Goal: Task Accomplishment & Management: Complete application form

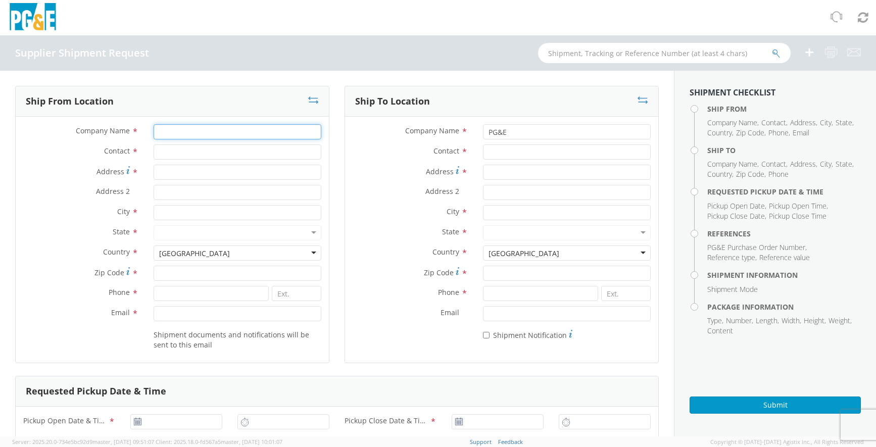
click at [204, 128] on input "Company Name *" at bounding box center [238, 131] width 168 height 15
type input "Sherman + Reilly"
type input "Jason"
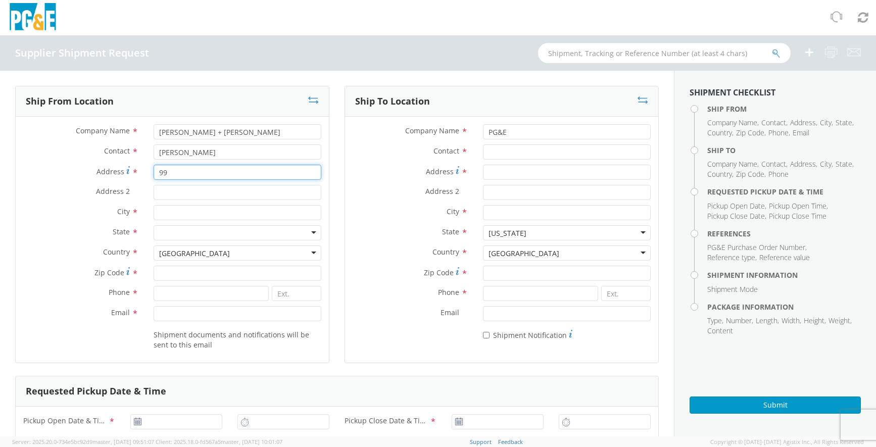
click at [205, 175] on input "99" at bounding box center [238, 172] width 168 height 15
type input "99 Textile Ln, Ste 2"
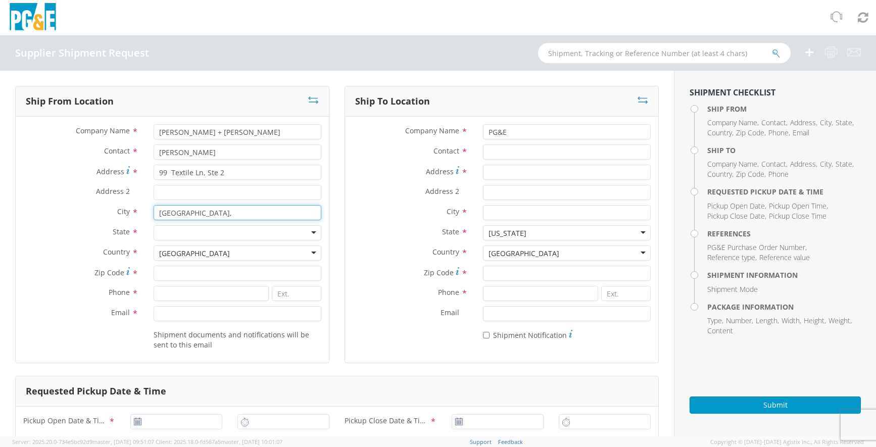
type input "Chattanooga,"
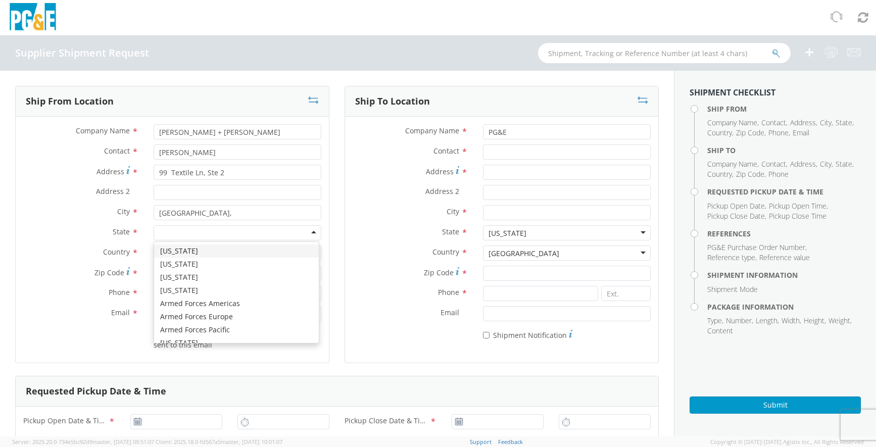
type input "t"
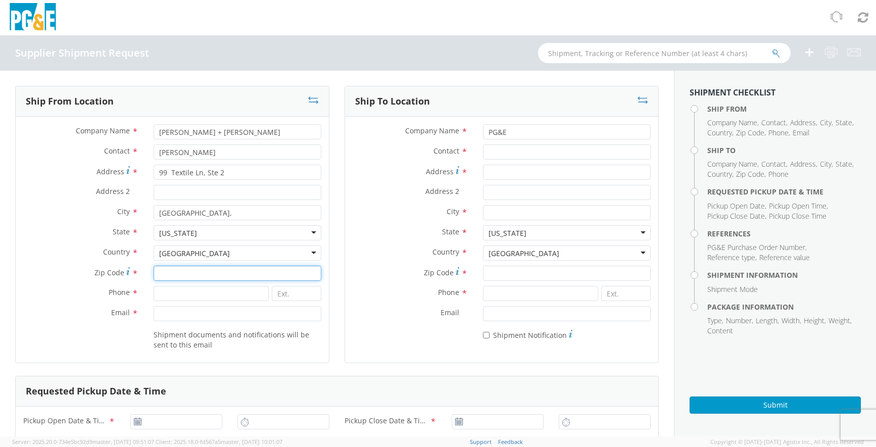
click at [171, 273] on input "Zip Code *" at bounding box center [238, 273] width 168 height 15
type input "37419"
click at [161, 296] on input at bounding box center [211, 293] width 115 height 15
type input "4237565300"
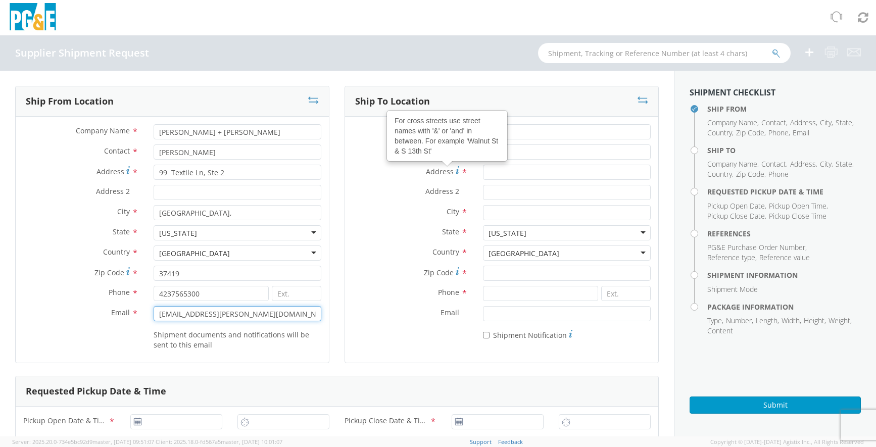
type input "sales@sherman-reilly.com"
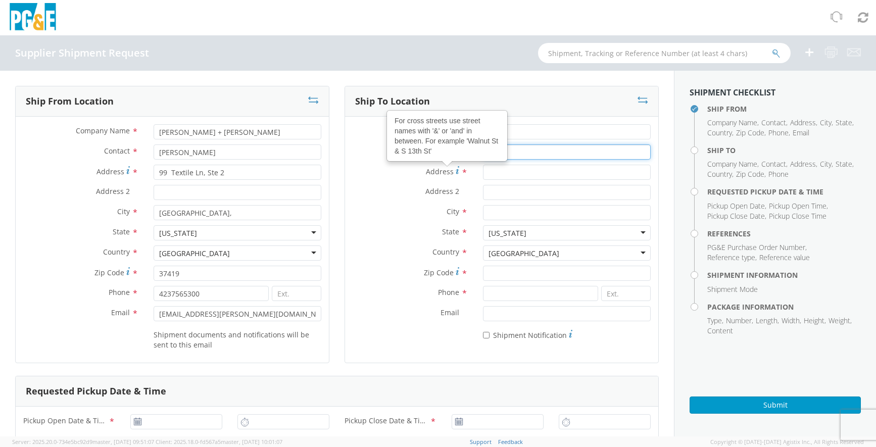
click at [506, 152] on input "Contact *" at bounding box center [567, 151] width 168 height 15
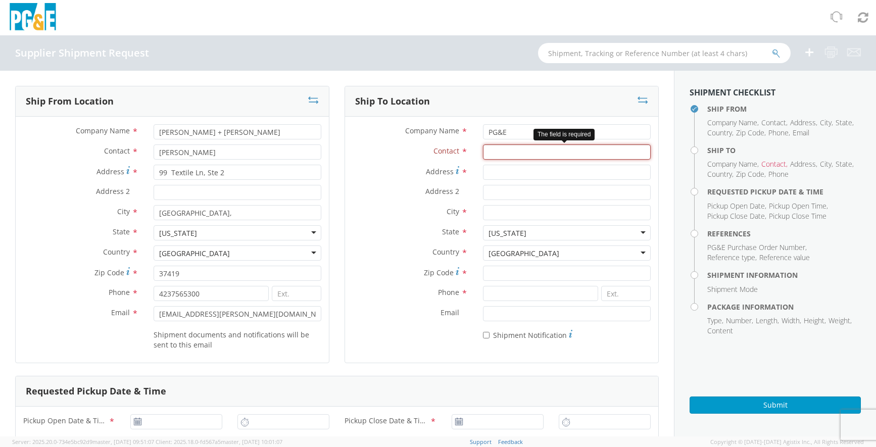
click at [520, 156] on input "Contact *" at bounding box center [567, 151] width 168 height 15
type input "c"
type input "CRAIG BLOMQUIST"
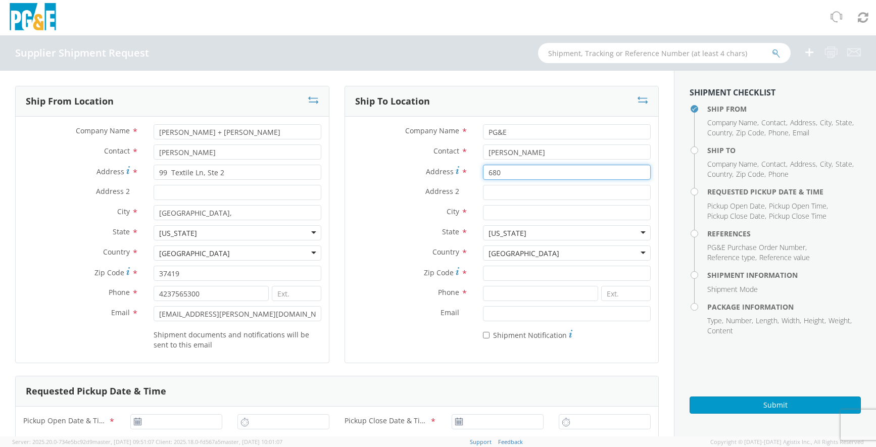
type input "680"
type input "D"
type input "680 DADO ST"
type input "D"
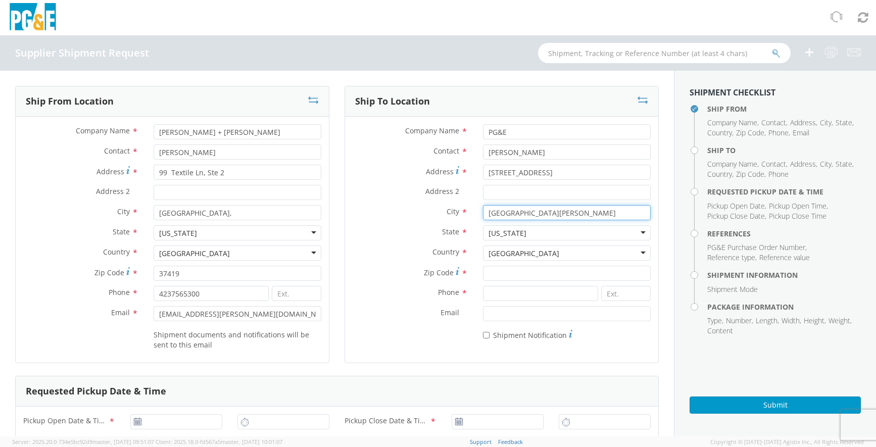
type input "SAN JOSE"
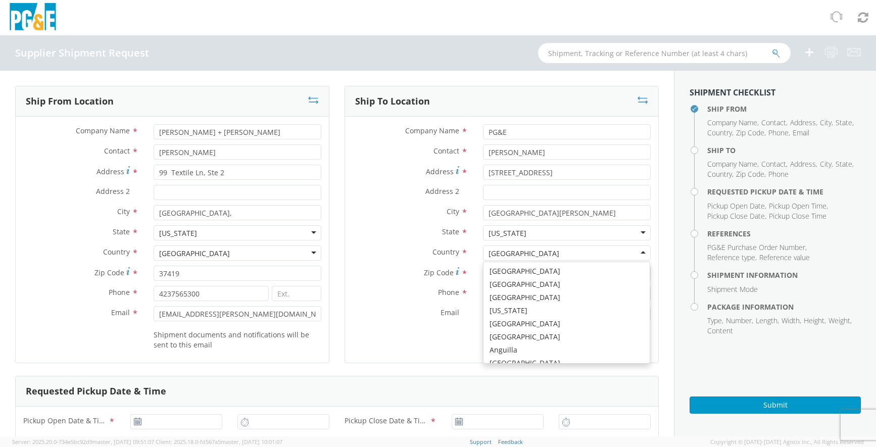
scroll to position [2547, 0]
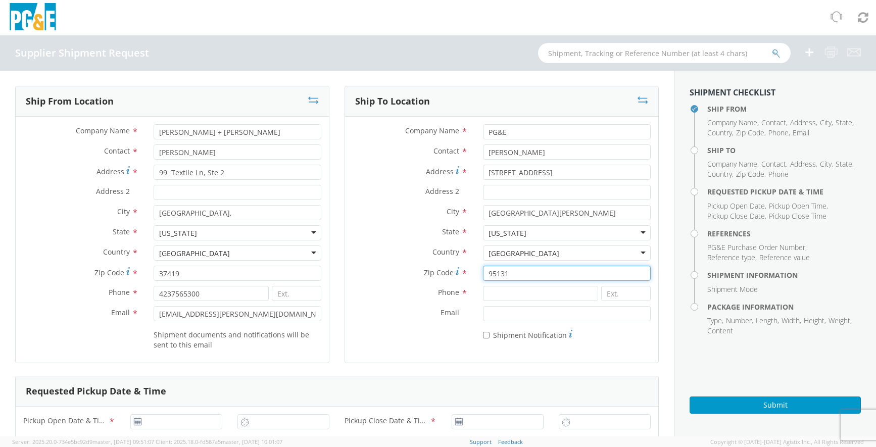
type input "95131"
click at [515, 289] on input at bounding box center [540, 293] width 115 height 15
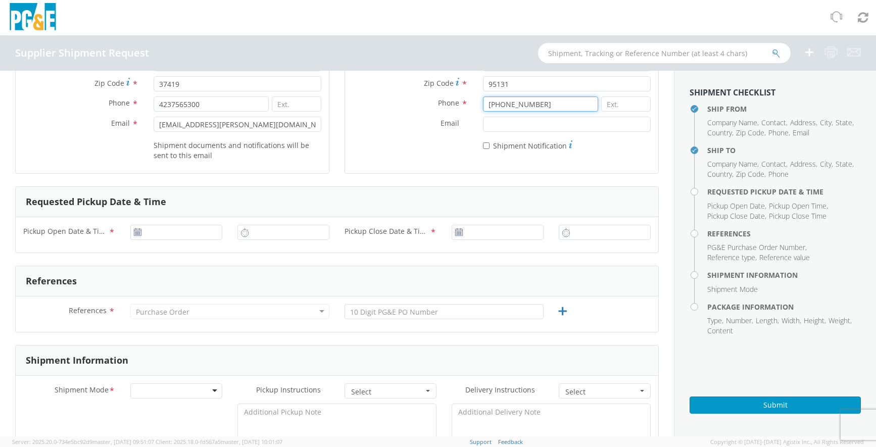
scroll to position [202, 0]
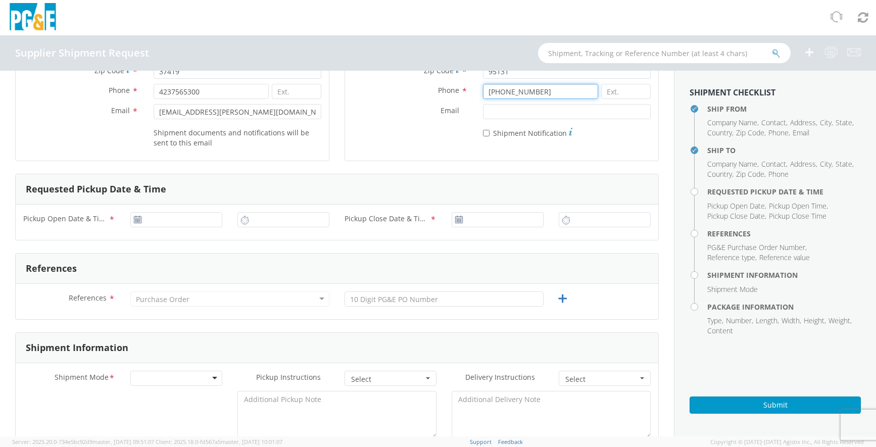
type input "925-313-0360"
click at [138, 222] on use at bounding box center [137, 219] width 7 height 7
type input "10/09/2025"
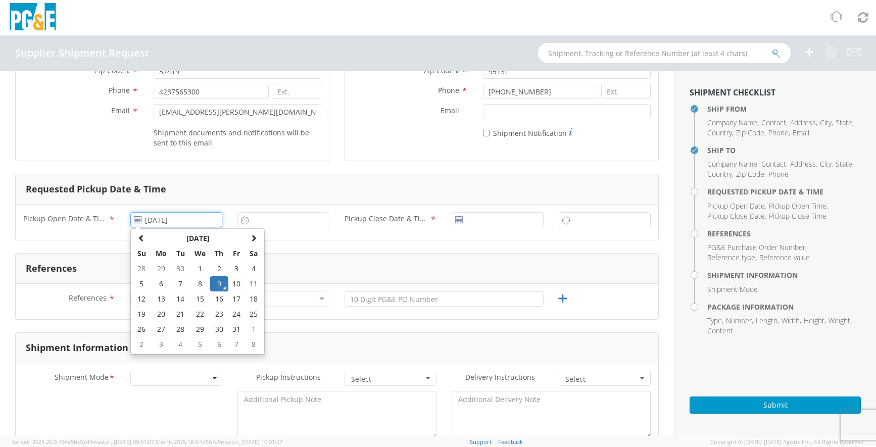
click at [150, 218] on input "10/09/2025" at bounding box center [176, 219] width 92 height 15
click at [218, 286] on td "9" at bounding box center [219, 283] width 18 height 15
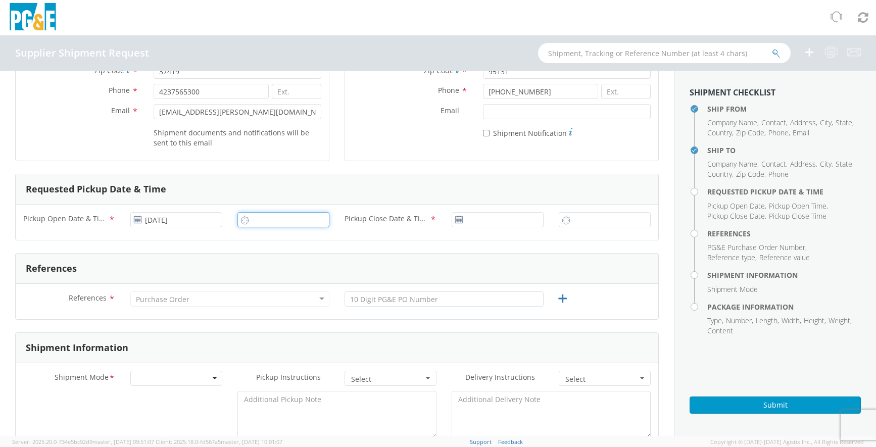
type input "1:00 PM"
click at [282, 220] on input "1:00 PM" at bounding box center [283, 219] width 92 height 15
drag, startPoint x: 282, startPoint y: 220, endPoint x: 310, endPoint y: 221, distance: 27.3
click at [288, 221] on input "1:00 PM" at bounding box center [283, 219] width 92 height 15
type input "10/09/2025"
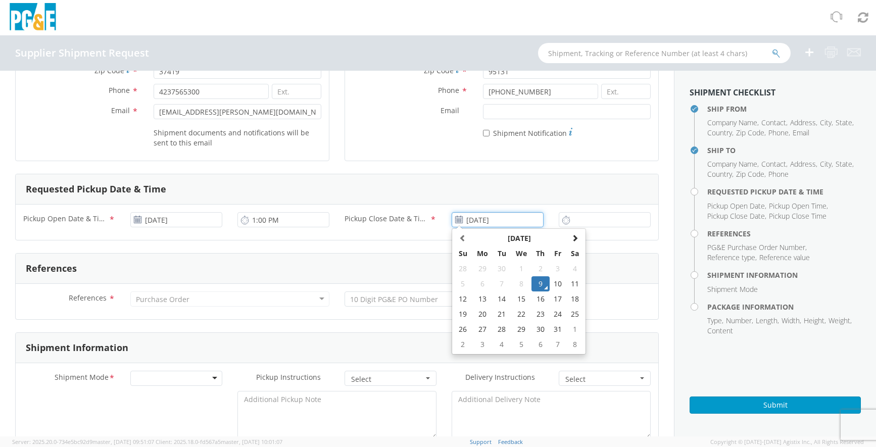
click at [504, 220] on input "10/09/2025" at bounding box center [498, 219] width 92 height 15
click at [572, 224] on input "1:00 PM" at bounding box center [605, 219] width 92 height 15
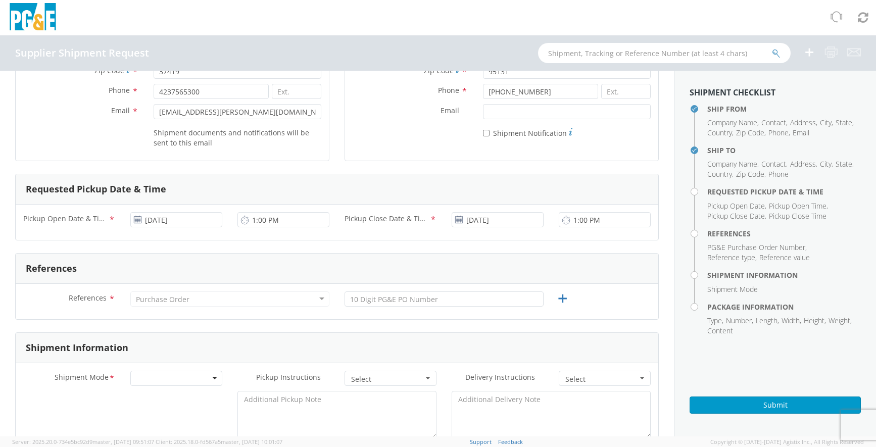
click at [589, 227] on div "1:00 PM" at bounding box center [604, 222] width 107 height 20
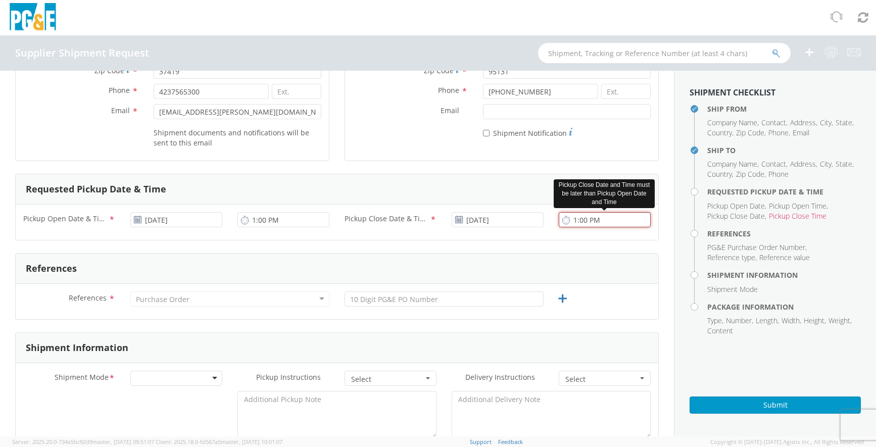
click at [567, 223] on input "1:00 PM" at bounding box center [605, 219] width 92 height 15
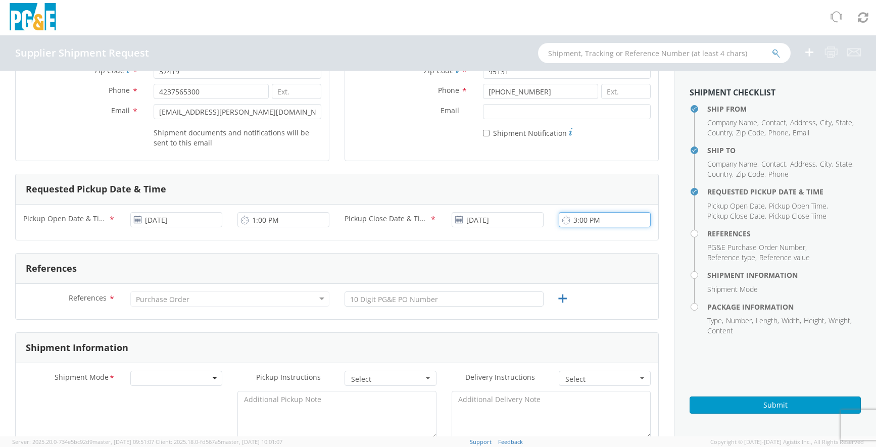
type input "3:00 PM"
click at [138, 293] on div "Purchase Order" at bounding box center [229, 299] width 199 height 15
click at [161, 298] on div "Purchase Order" at bounding box center [163, 300] width 54 height 10
drag, startPoint x: 310, startPoint y: 300, endPoint x: 315, endPoint y: 301, distance: 5.2
click at [314, 301] on div "Purchase Order" at bounding box center [229, 299] width 199 height 15
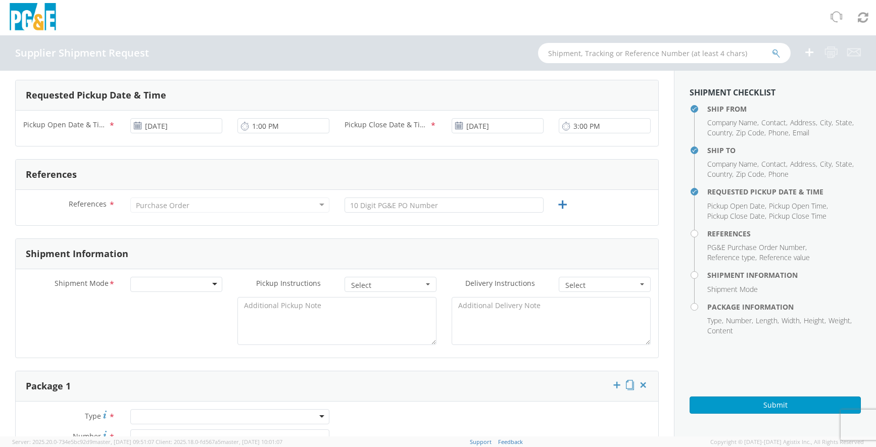
scroll to position [303, 0]
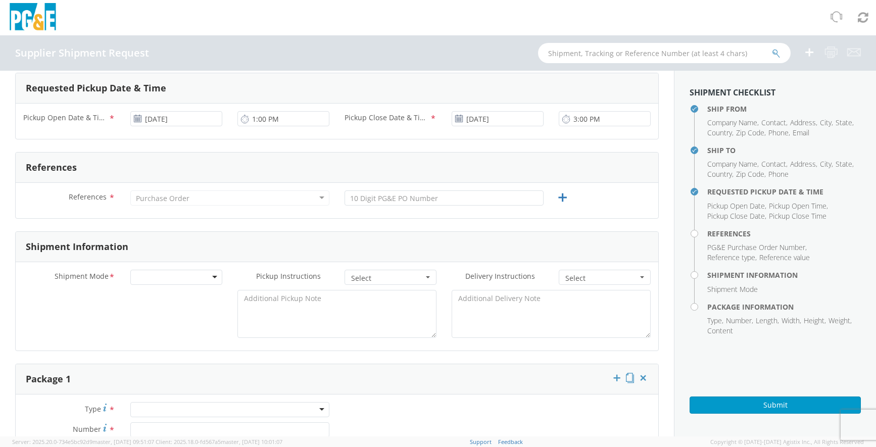
click at [309, 201] on div "Purchase Order" at bounding box center [229, 197] width 199 height 15
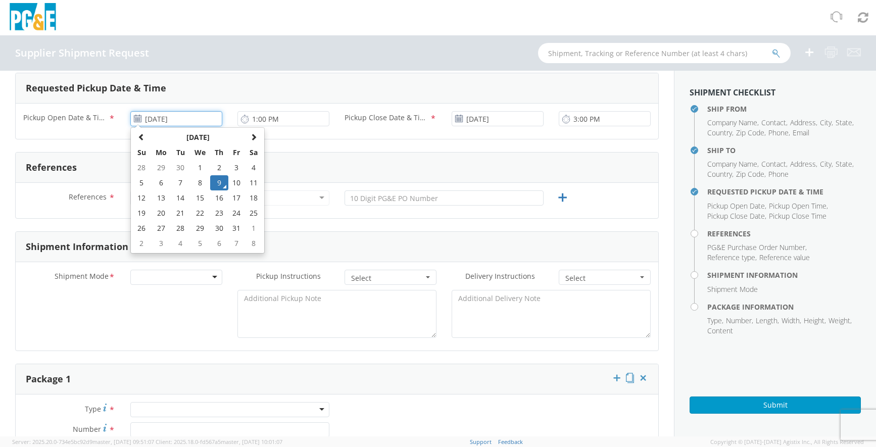
click at [162, 119] on input "10/09/2025" at bounding box center [176, 118] width 92 height 15
click at [161, 198] on td "13" at bounding box center [161, 197] width 21 height 15
type input "10/13/2025"
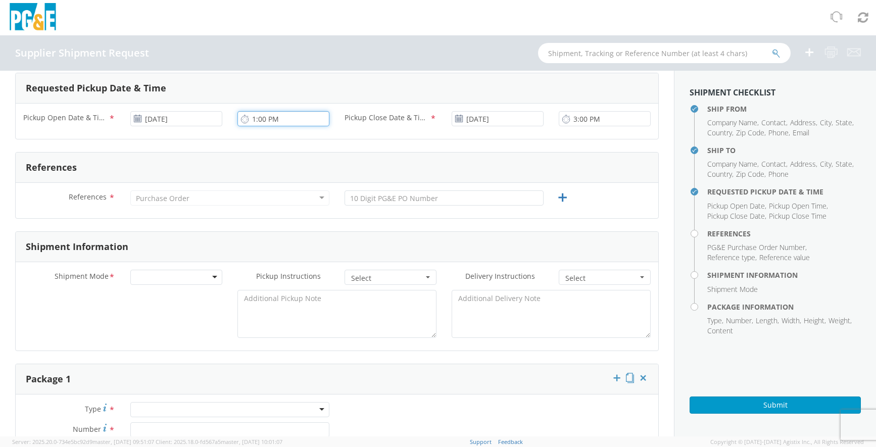
click at [254, 116] on input "1:00 PM" at bounding box center [283, 118] width 92 height 15
click at [281, 117] on input "1:00 PM" at bounding box center [283, 118] width 92 height 15
click at [240, 119] on icon at bounding box center [244, 119] width 9 height 10
click at [247, 119] on div "1:00 PM" at bounding box center [283, 118] width 92 height 15
click at [253, 118] on input "1:00 PM" at bounding box center [283, 118] width 92 height 15
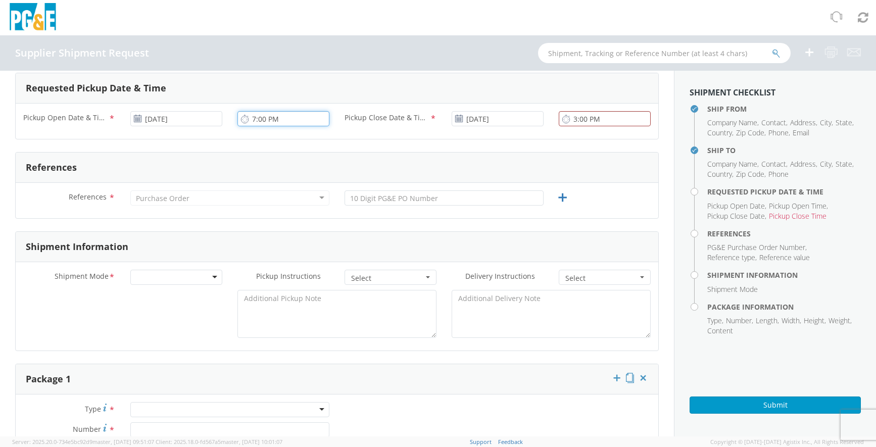
click at [268, 114] on input "7:00 PM" at bounding box center [283, 118] width 92 height 15
type input "7:00 AM"
click at [157, 194] on div "Purchase Order" at bounding box center [229, 197] width 199 height 15
drag, startPoint x: 184, startPoint y: 204, endPoint x: 305, endPoint y: 191, distance: 121.9
click at [185, 204] on div "Purchase Order" at bounding box center [229, 197] width 199 height 15
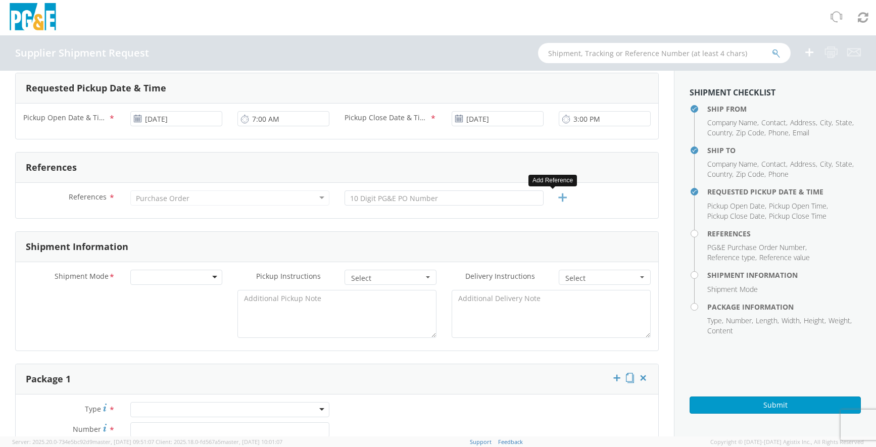
click at [559, 198] on icon at bounding box center [562, 197] width 13 height 13
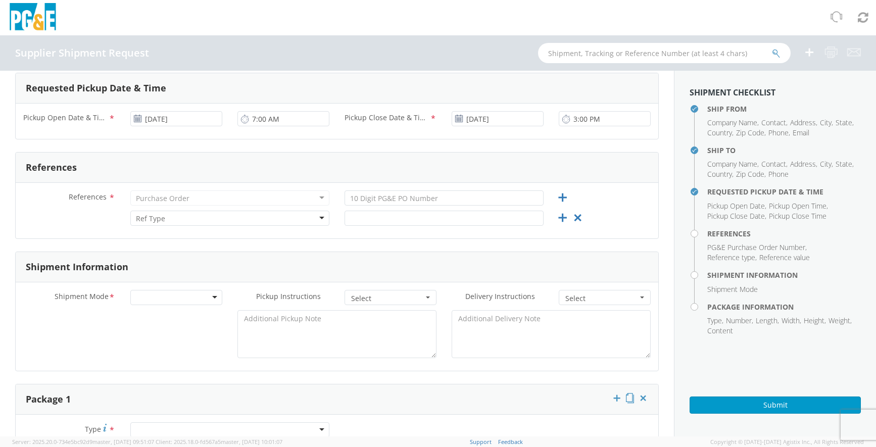
click at [310, 221] on div at bounding box center [229, 218] width 199 height 15
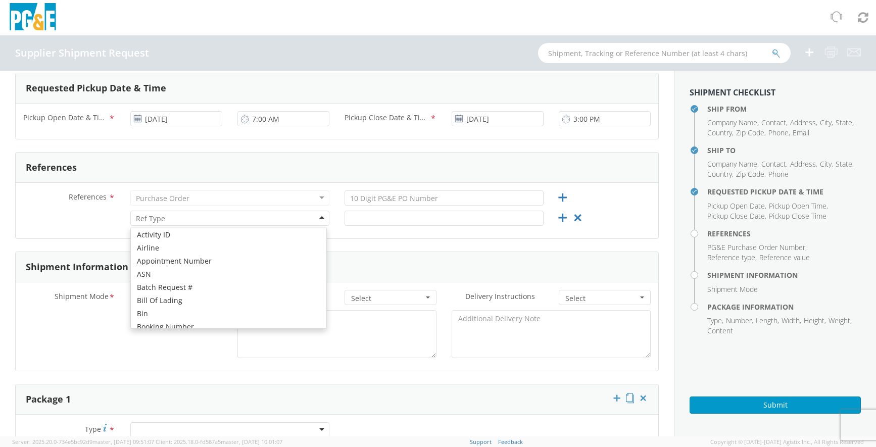
scroll to position [0, 0]
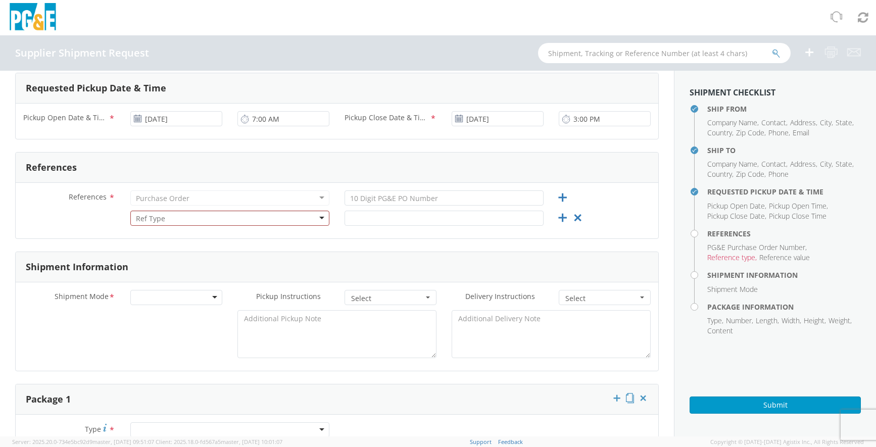
click at [578, 217] on div "Account Type Activity ID Airline Appointment Number ASN Batch Request # Bill Of…" at bounding box center [337, 221] width 643 height 20
click at [571, 217] on icon at bounding box center [577, 218] width 13 height 13
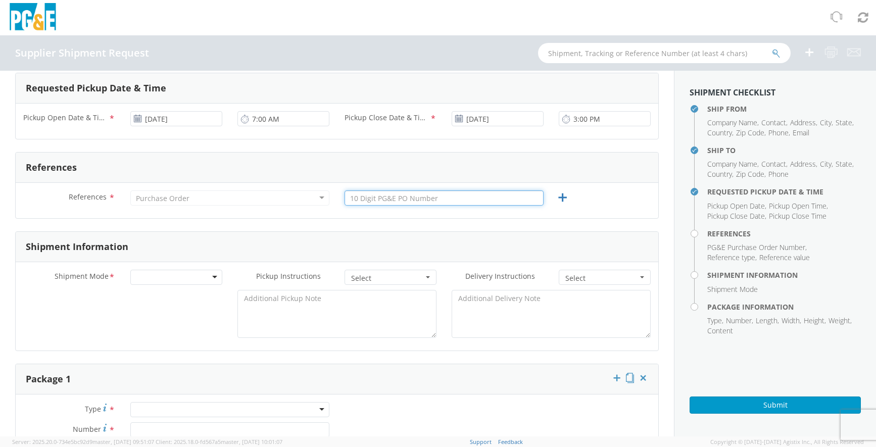
click at [368, 198] on input "text" at bounding box center [444, 197] width 199 height 15
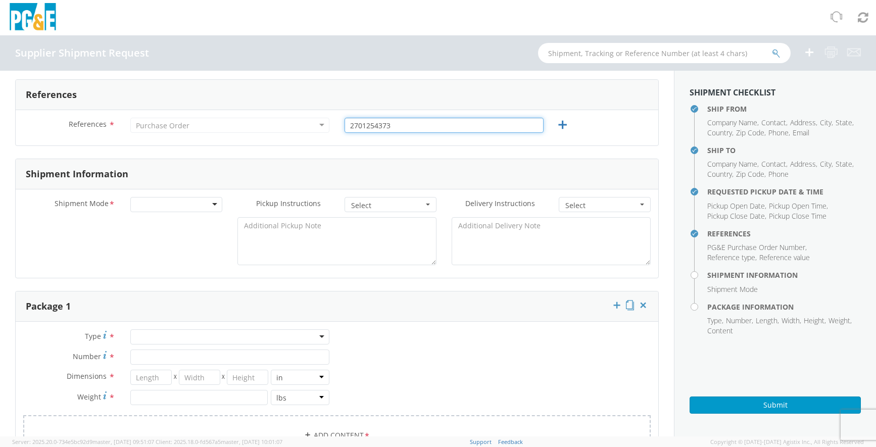
scroll to position [404, 0]
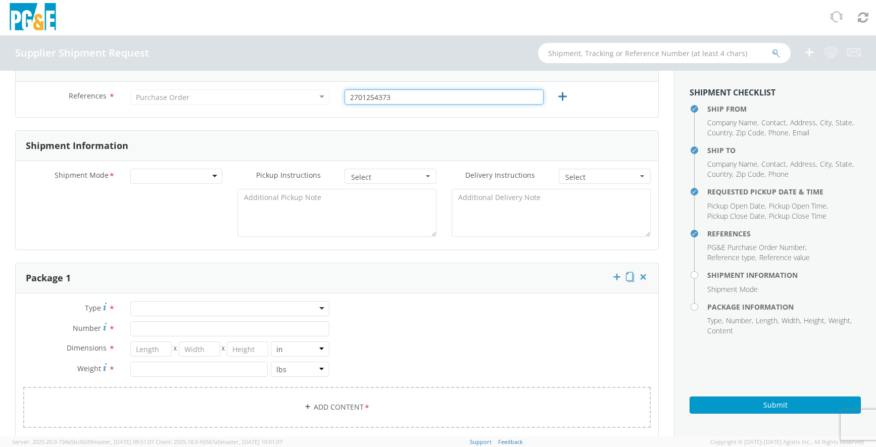
type input "2701254373"
click at [157, 181] on div at bounding box center [176, 176] width 92 height 15
click at [374, 177] on span "Select" at bounding box center [387, 177] width 72 height 10
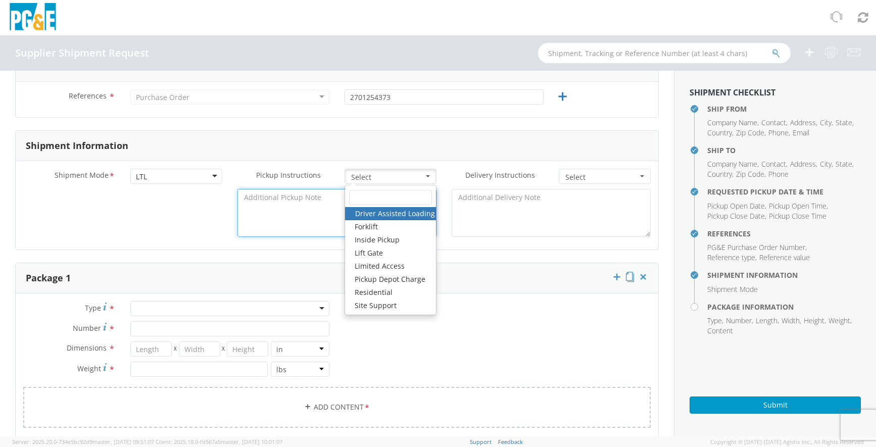
click at [280, 209] on textarea at bounding box center [336, 213] width 199 height 48
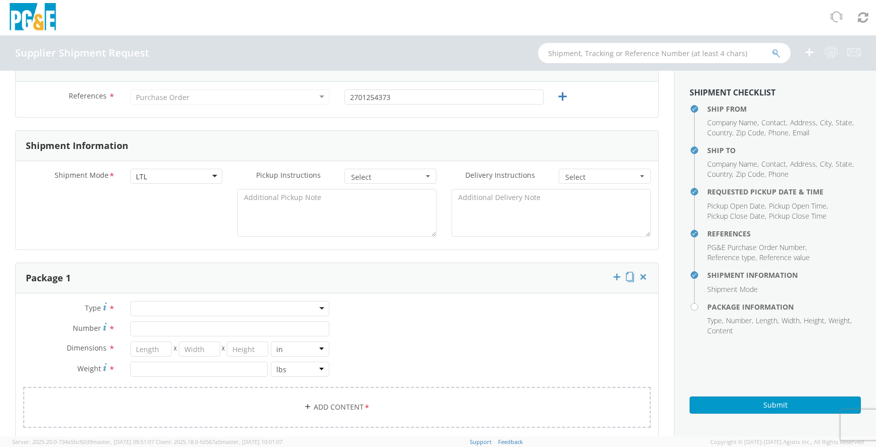
click at [592, 181] on span "Select" at bounding box center [601, 177] width 72 height 10
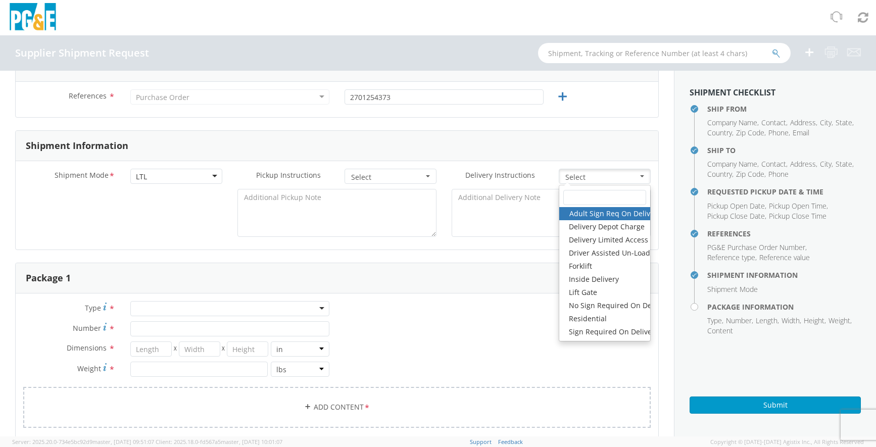
click at [346, 265] on div "Package 1" at bounding box center [337, 278] width 643 height 30
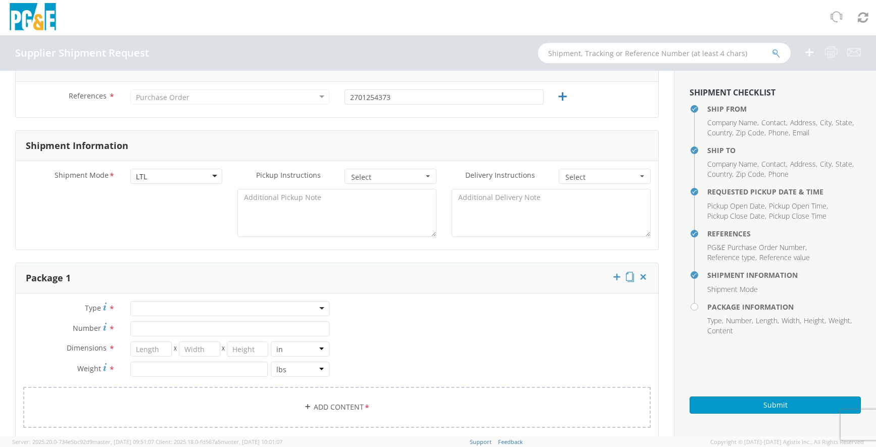
click at [222, 305] on div at bounding box center [229, 308] width 199 height 15
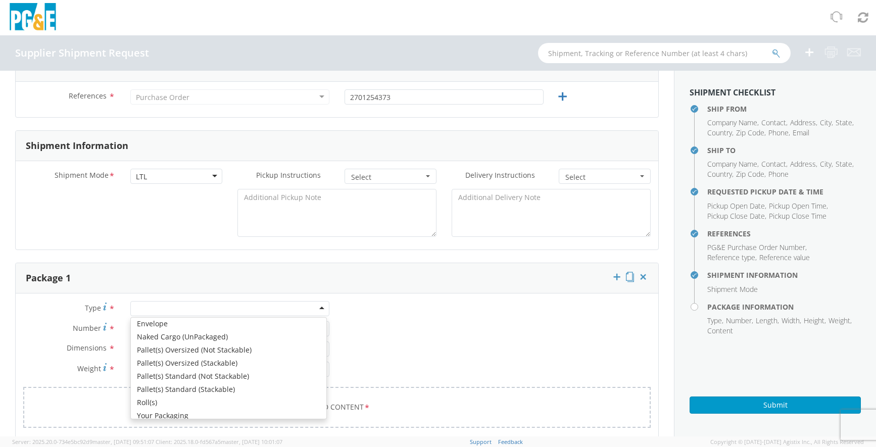
scroll to position [114, 0]
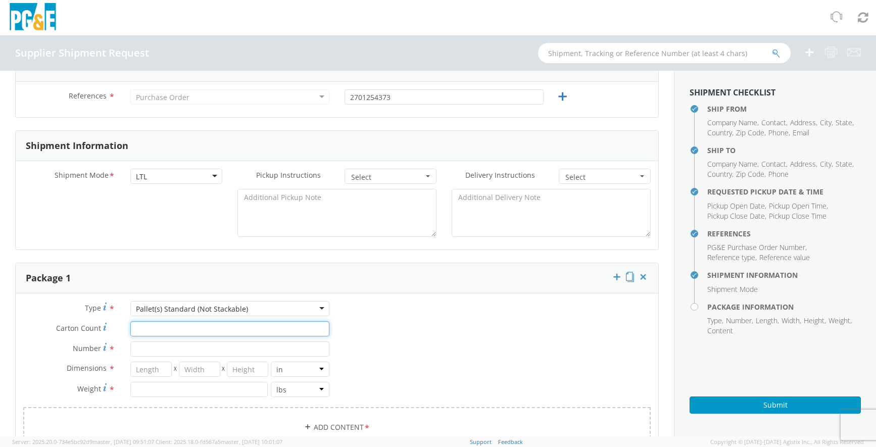
click at [166, 332] on input "Carton Count *" at bounding box center [229, 328] width 199 height 15
click at [171, 347] on input "Number *" at bounding box center [229, 349] width 199 height 15
type input "1"
type input "48"
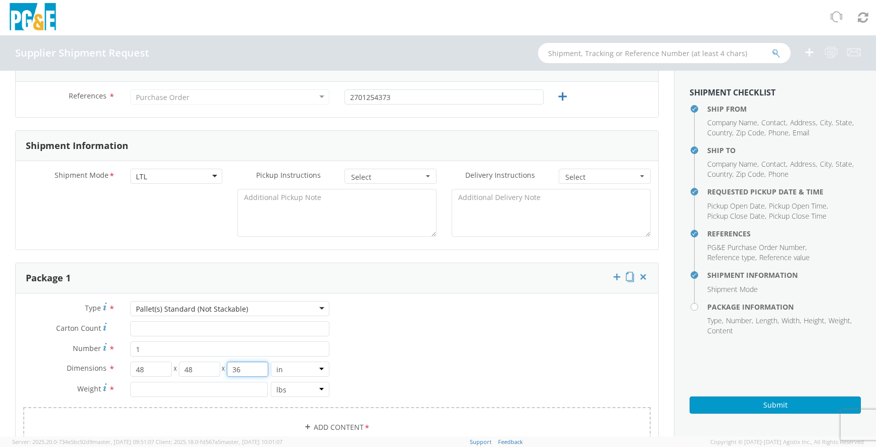
type input "36"
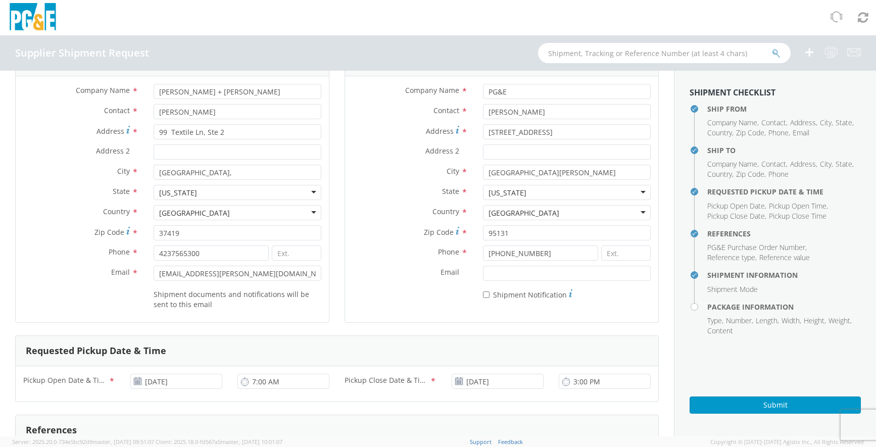
scroll to position [0, 0]
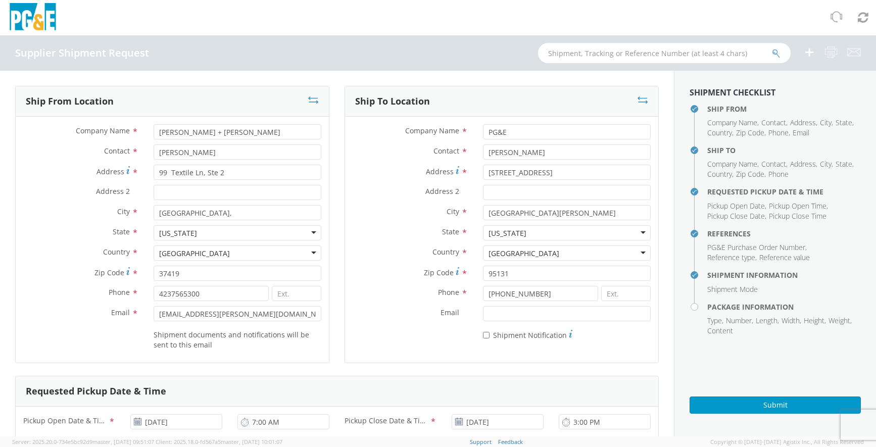
type input "385"
click at [230, 151] on input "Jason" at bounding box center [238, 151] width 168 height 15
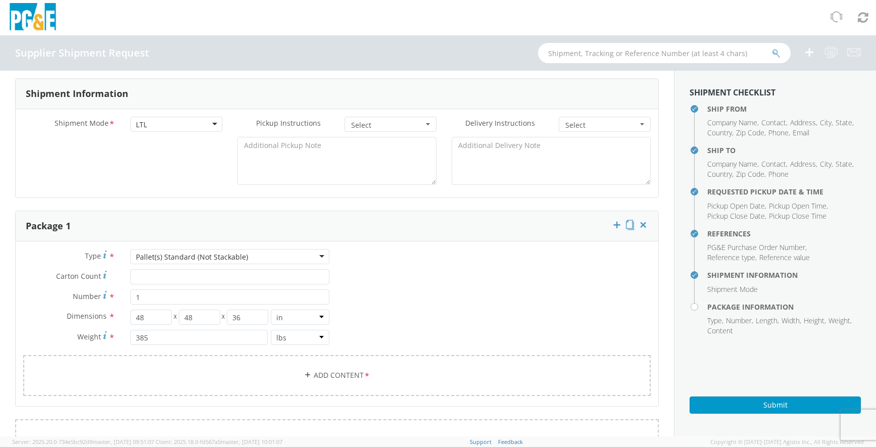
scroll to position [505, 0]
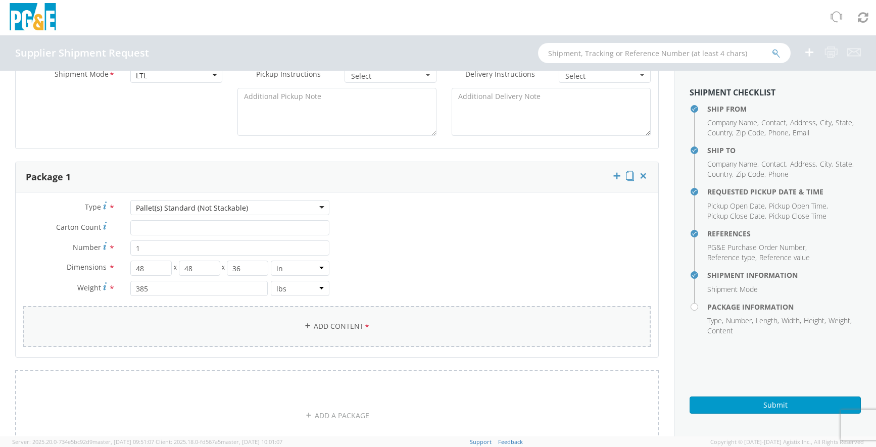
type input "Jason - 259293"
click at [317, 329] on link "Add Content *" at bounding box center [336, 326] width 627 height 41
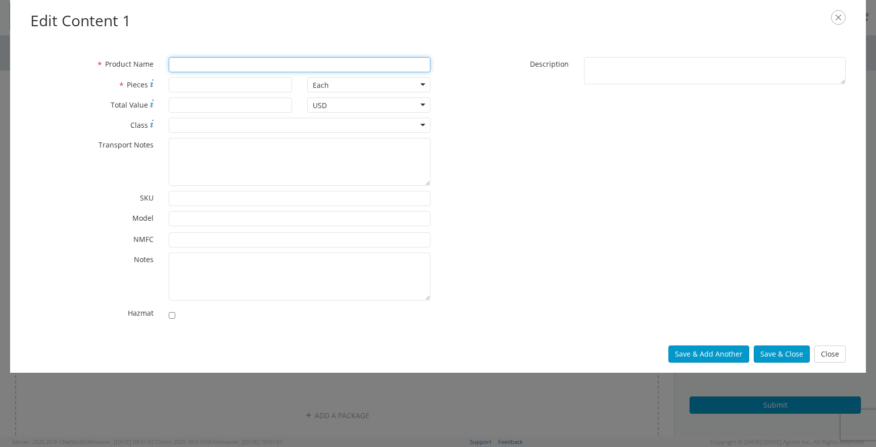
click at [203, 67] on input "* Product Name" at bounding box center [300, 64] width 262 height 15
click at [216, 66] on input "* Product Name" at bounding box center [300, 64] width 262 height 15
type input "ALUM STRINGING BLOCKS"
type input "6"
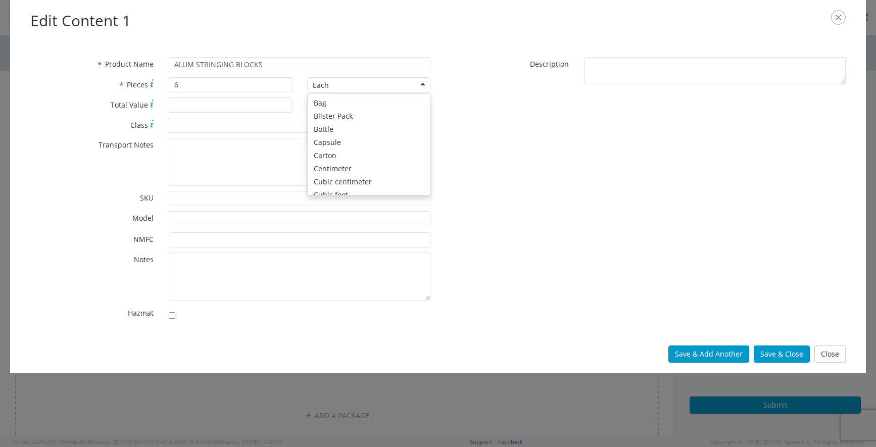
scroll to position [90, 0]
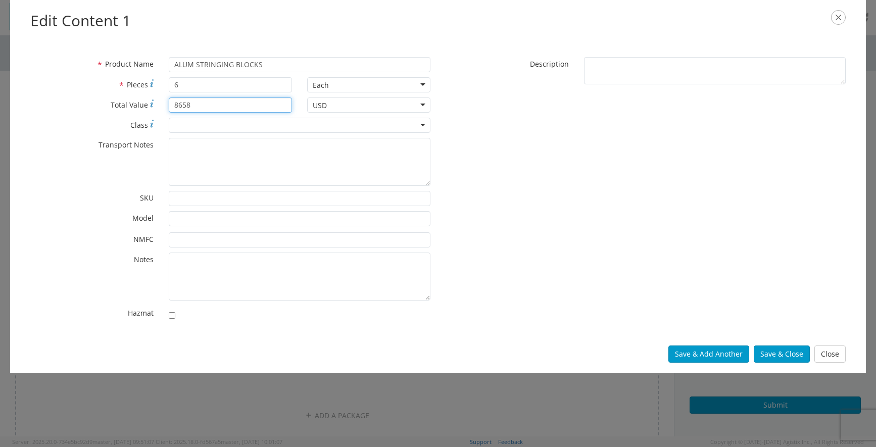
type input "8658"
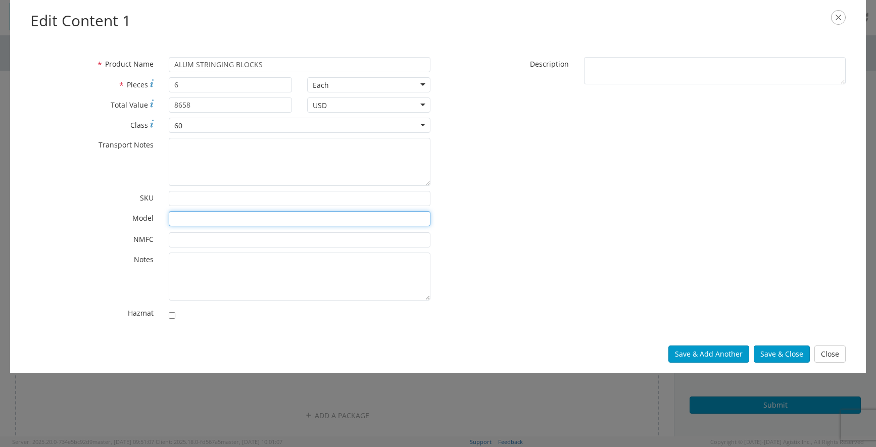
click at [211, 219] on input "* Model" at bounding box center [300, 218] width 262 height 15
type input "700292"
click at [202, 240] on input "* NMFC" at bounding box center [300, 239] width 262 height 15
click at [184, 239] on input "* NMFC" at bounding box center [300, 239] width 262 height 15
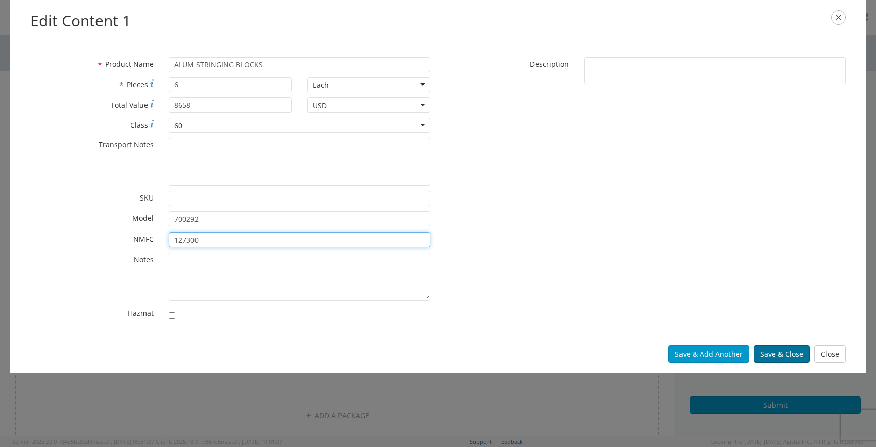
type input "127300"
click at [793, 356] on button "Save & Close" at bounding box center [782, 354] width 56 height 17
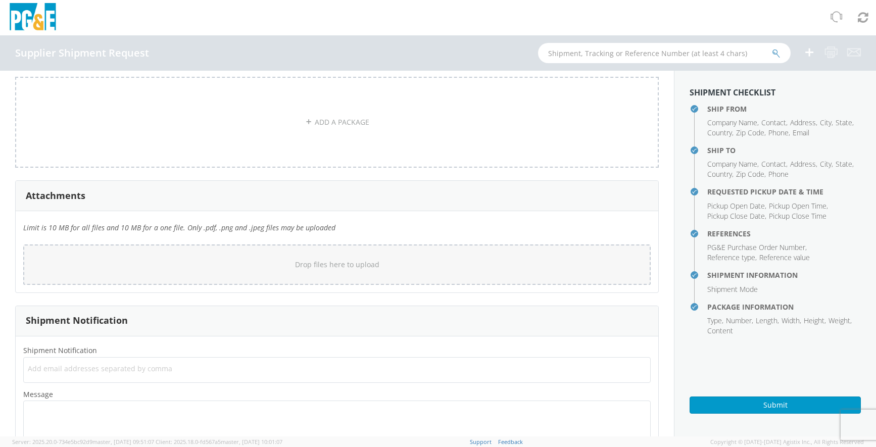
scroll to position [897, 0]
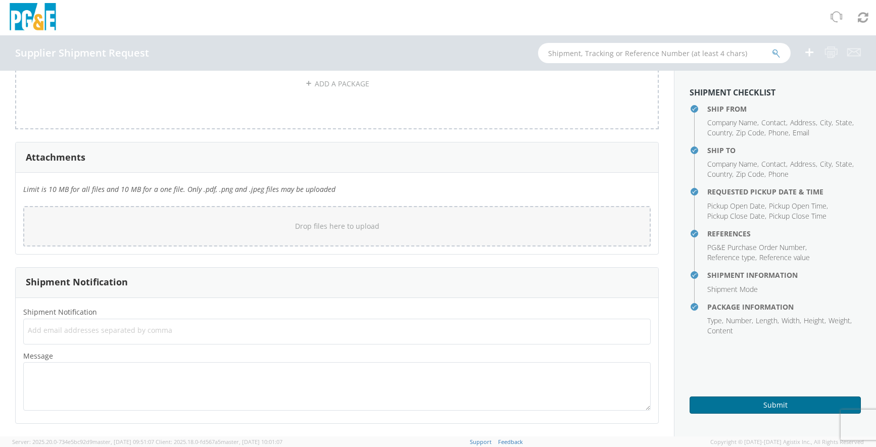
click at [740, 403] on button "Submit" at bounding box center [775, 405] width 171 height 17
